Goal: Task Accomplishment & Management: Manage account settings

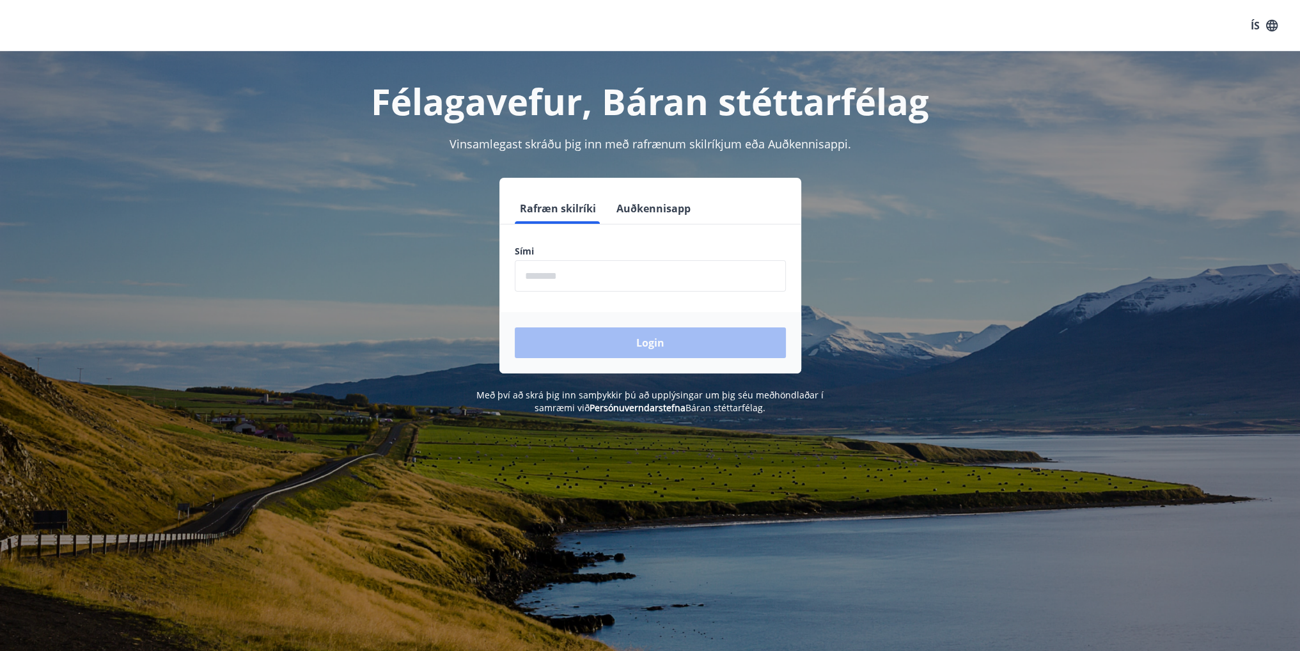
click at [623, 272] on input "phone" at bounding box center [650, 275] width 271 height 31
type input "********"
click at [633, 349] on button "Login" at bounding box center [650, 343] width 271 height 31
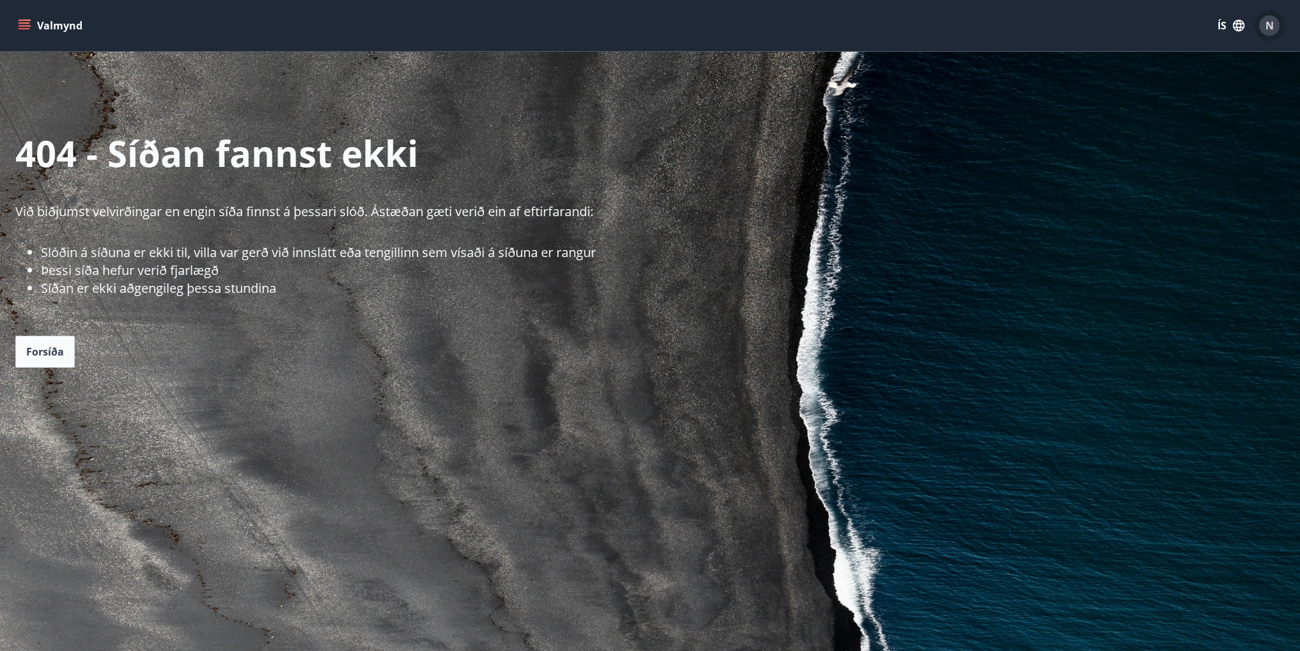
click at [1278, 31] on div "N" at bounding box center [1269, 25] width 20 height 20
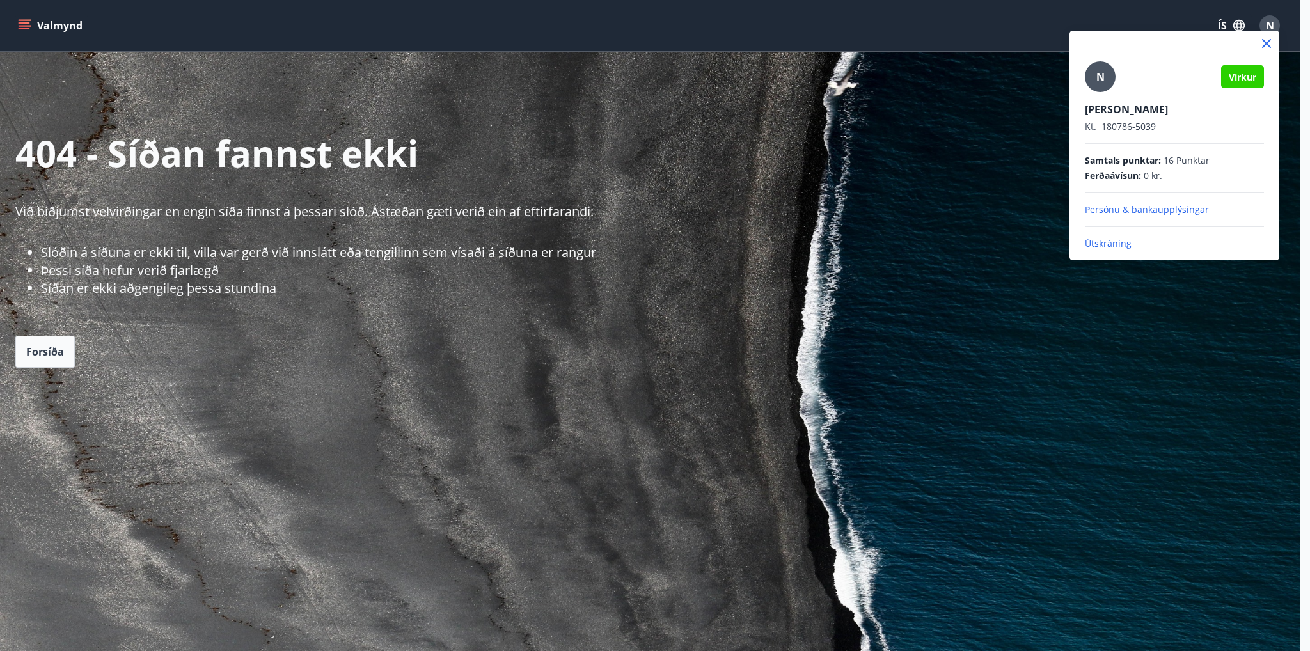
click at [1100, 77] on span "N" at bounding box center [1100, 77] width 8 height 14
click at [1100, 94] on input "N" at bounding box center [1172, 100] width 174 height 13
click at [43, 22] on div at bounding box center [655, 325] width 1310 height 651
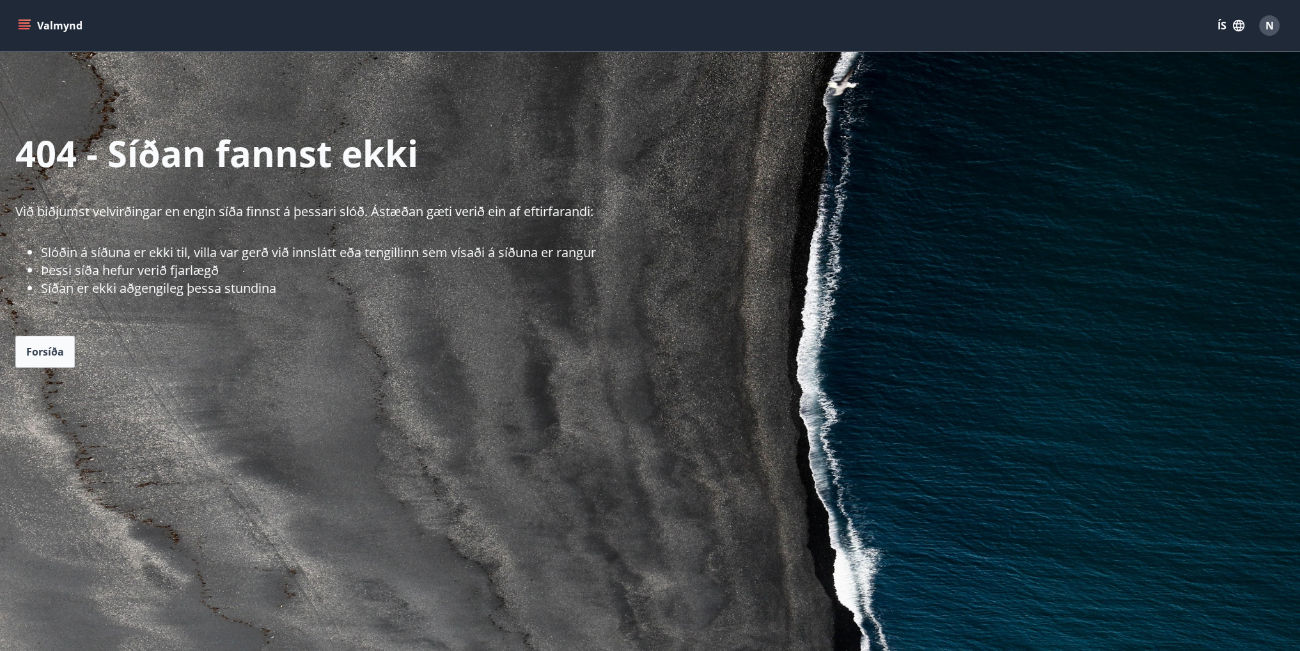
click at [24, 22] on icon "menu" at bounding box center [25, 22] width 12 height 1
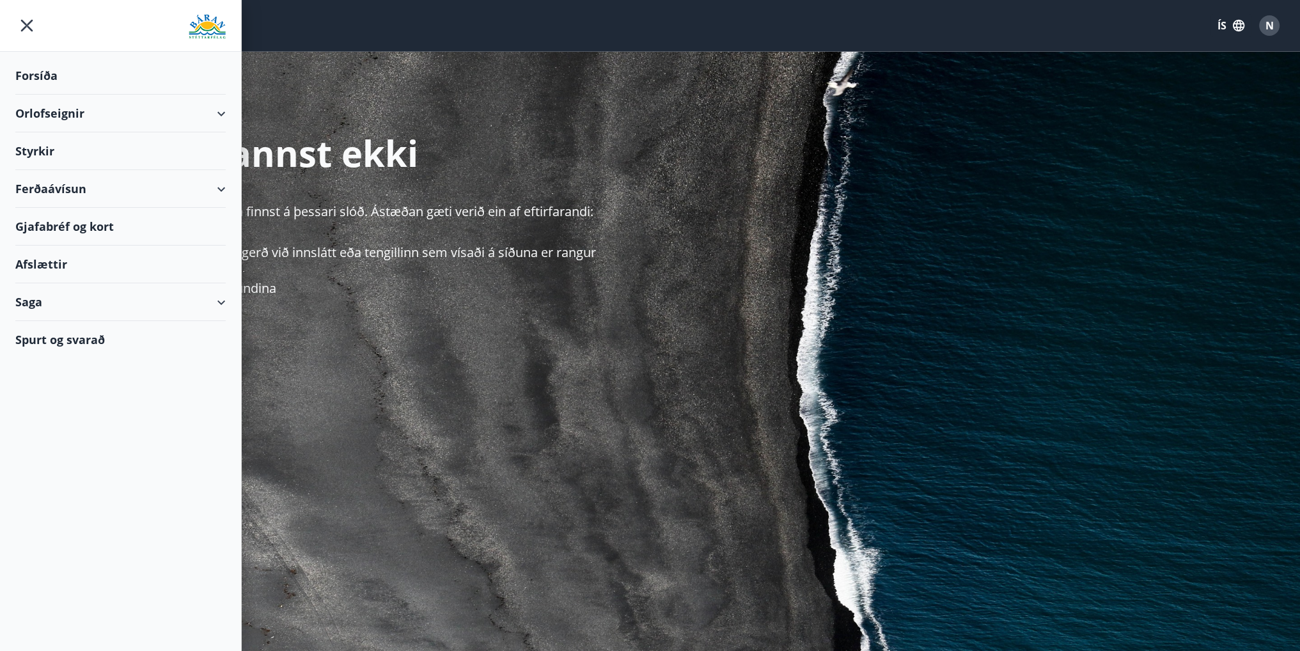
click at [202, 24] on img at bounding box center [207, 27] width 37 height 26
